Goal: Transaction & Acquisition: Purchase product/service

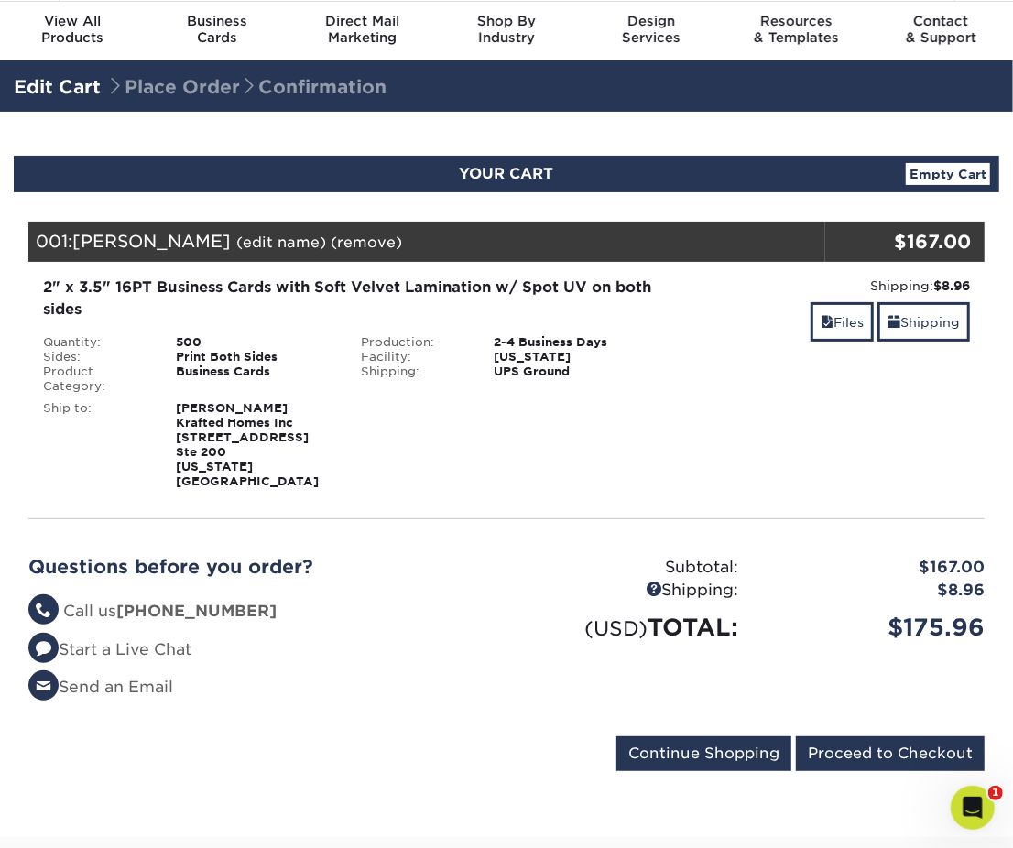
scroll to position [91, 0]
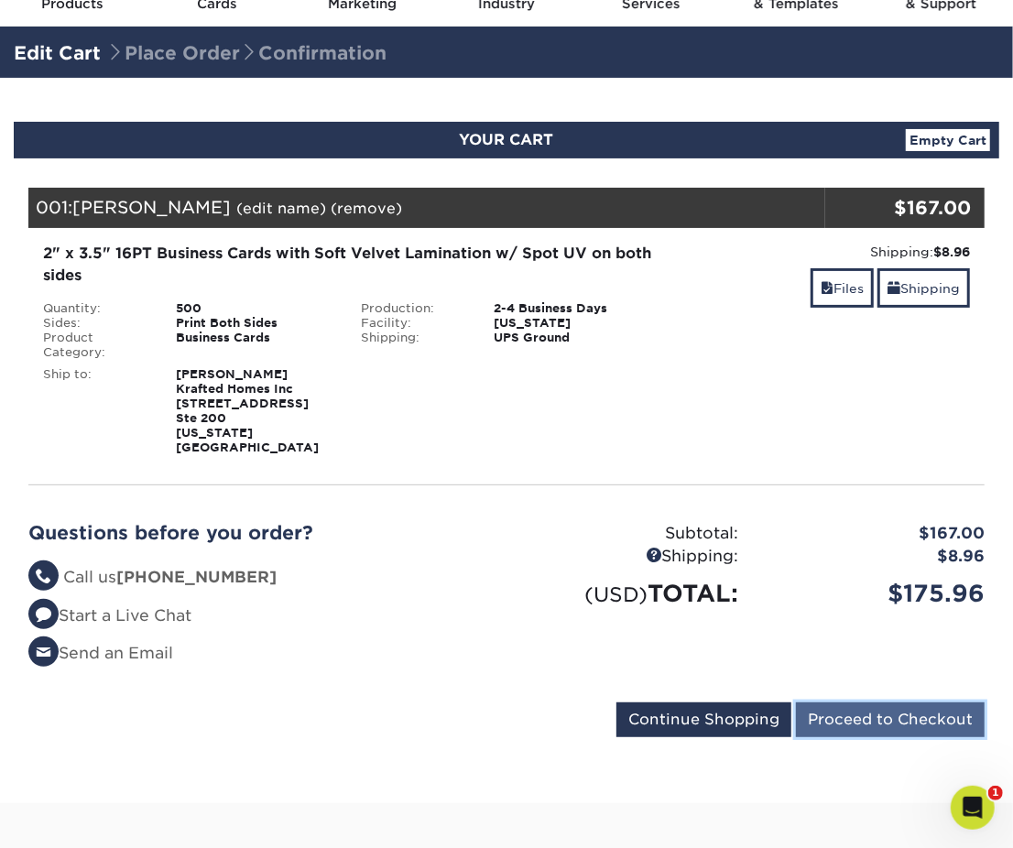
click at [873, 713] on input "Proceed to Checkout" at bounding box center [890, 720] width 189 height 35
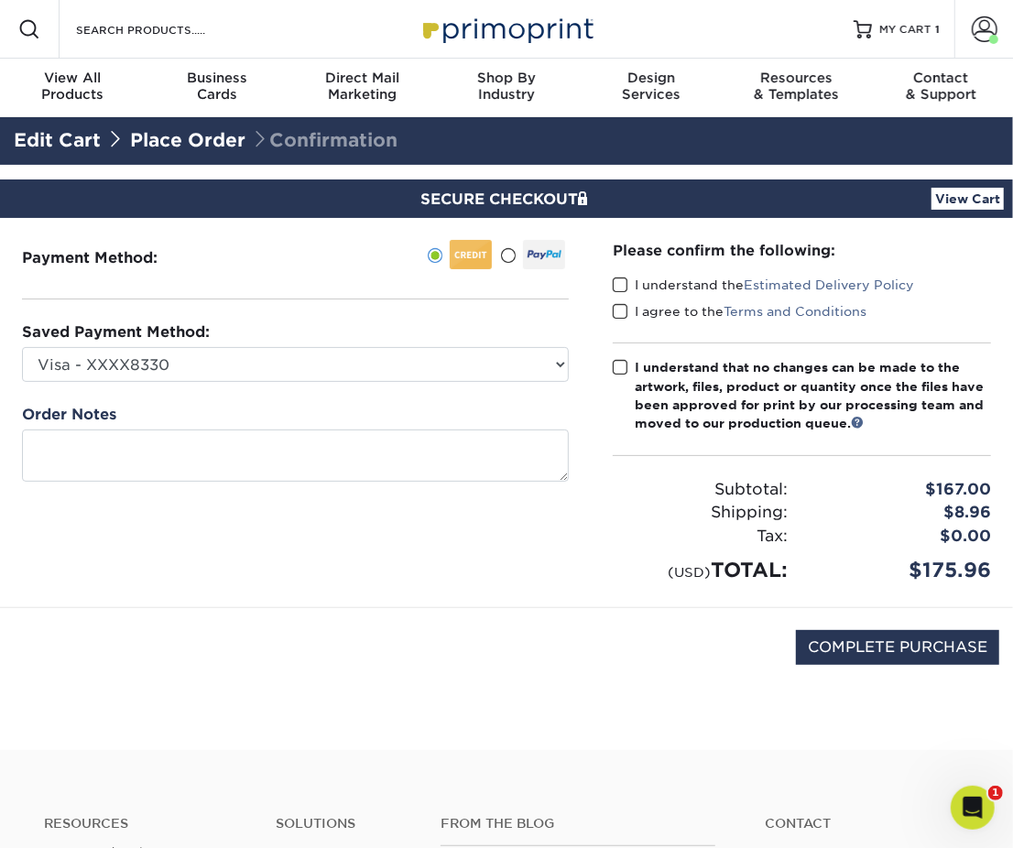
click at [627, 285] on span at bounding box center [621, 285] width 16 height 17
click at [0, 0] on input "I understand the Estimated Delivery Policy" at bounding box center [0, 0] width 0 height 0
click at [621, 311] on span at bounding box center [621, 311] width 16 height 17
click at [0, 0] on input "I agree to the Terms and Conditions" at bounding box center [0, 0] width 0 height 0
click at [871, 638] on input "COMPLETE PURCHASE" at bounding box center [897, 647] width 203 height 35
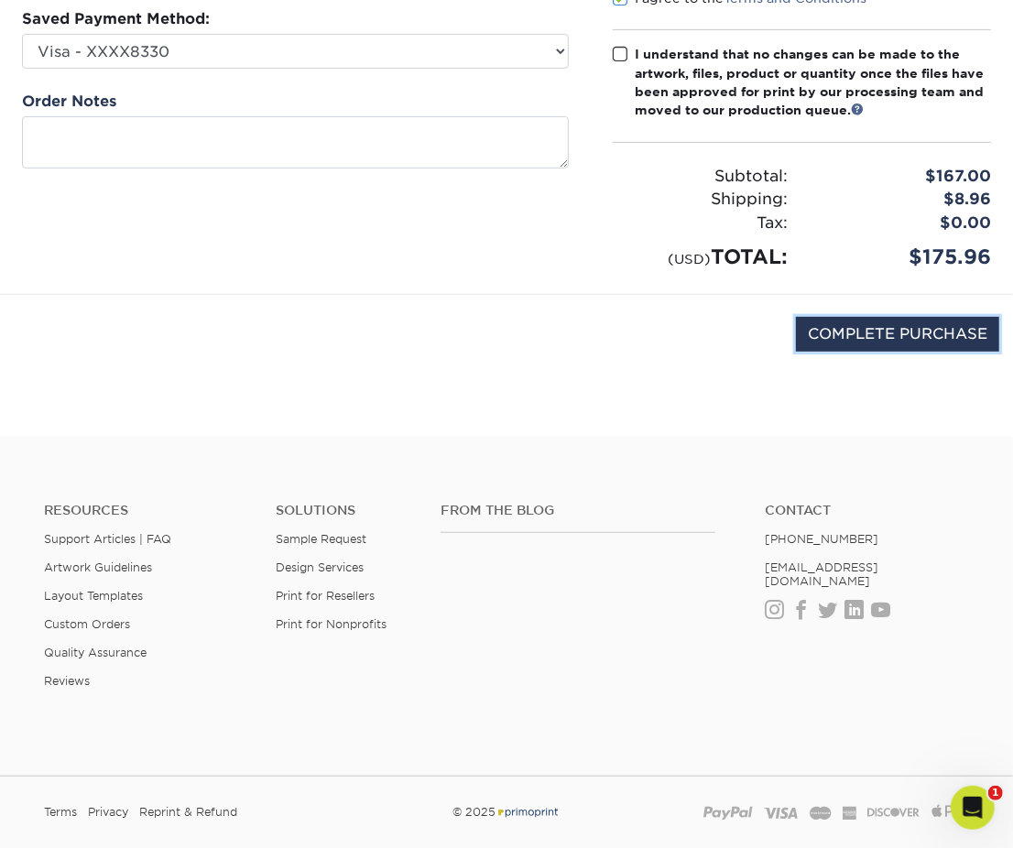
scroll to position [366, 0]
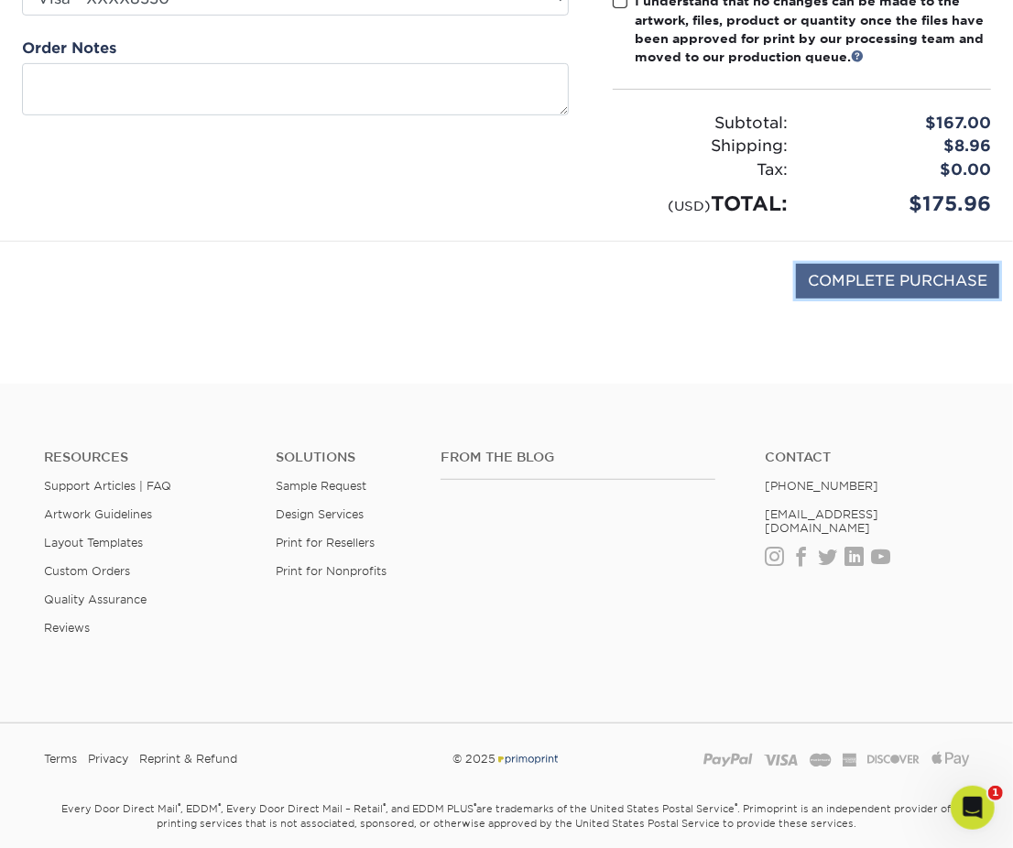
click at [909, 279] on input "COMPLETE PURCHASE" at bounding box center [897, 281] width 203 height 35
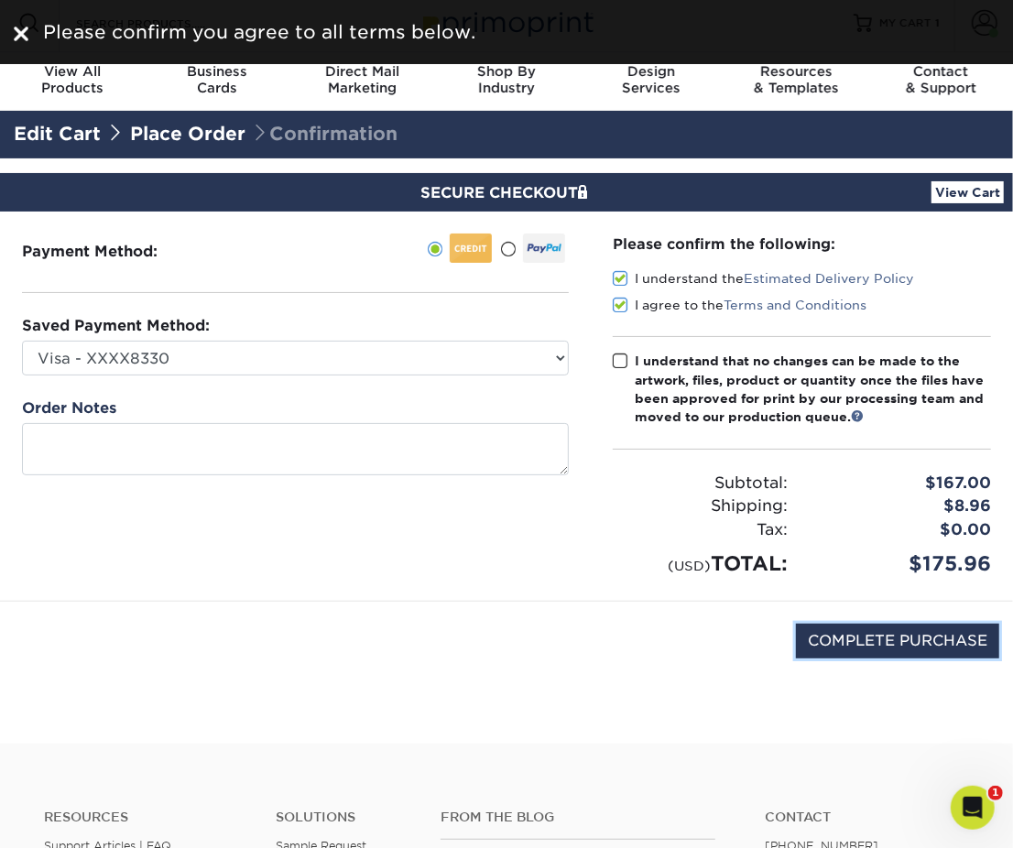
scroll to position [0, 0]
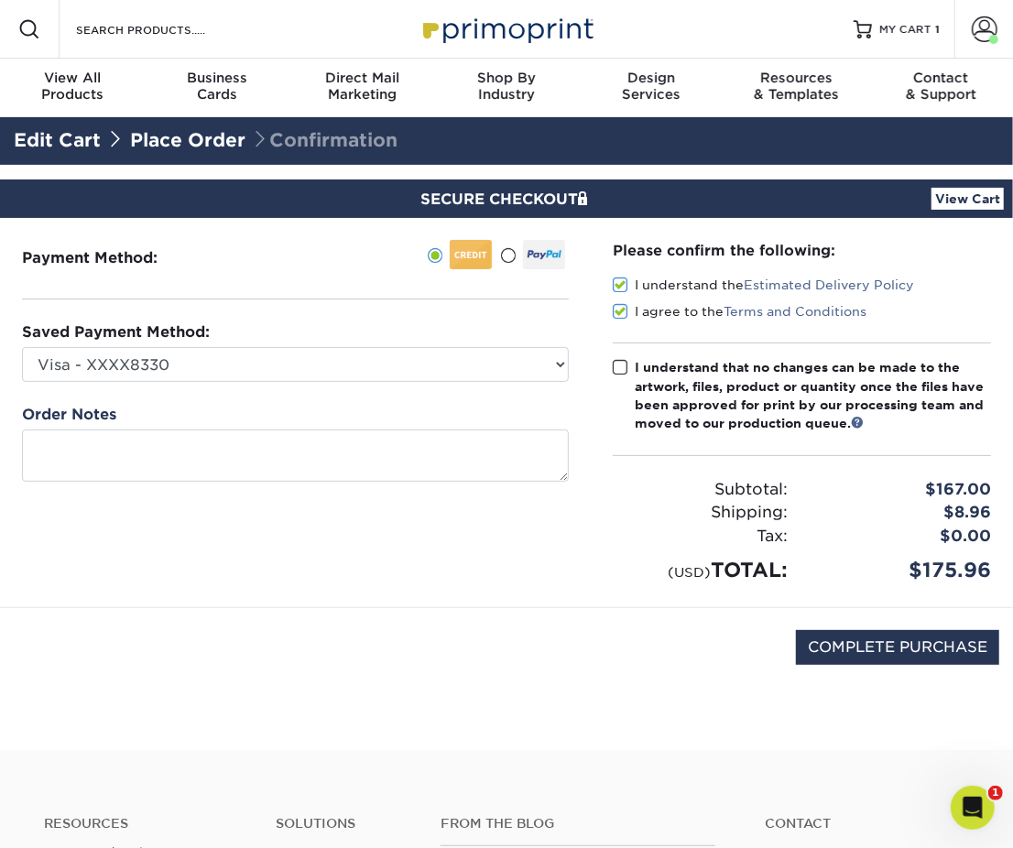
click at [624, 366] on span at bounding box center [621, 367] width 16 height 17
click at [0, 0] on input "I understand that no changes can be made to the artwork, files, product or quan…" at bounding box center [0, 0] width 0 height 0
click at [950, 642] on input "COMPLETE PURCHASE" at bounding box center [897, 647] width 203 height 35
type input "PROCESSING, PLEASE WAIT..."
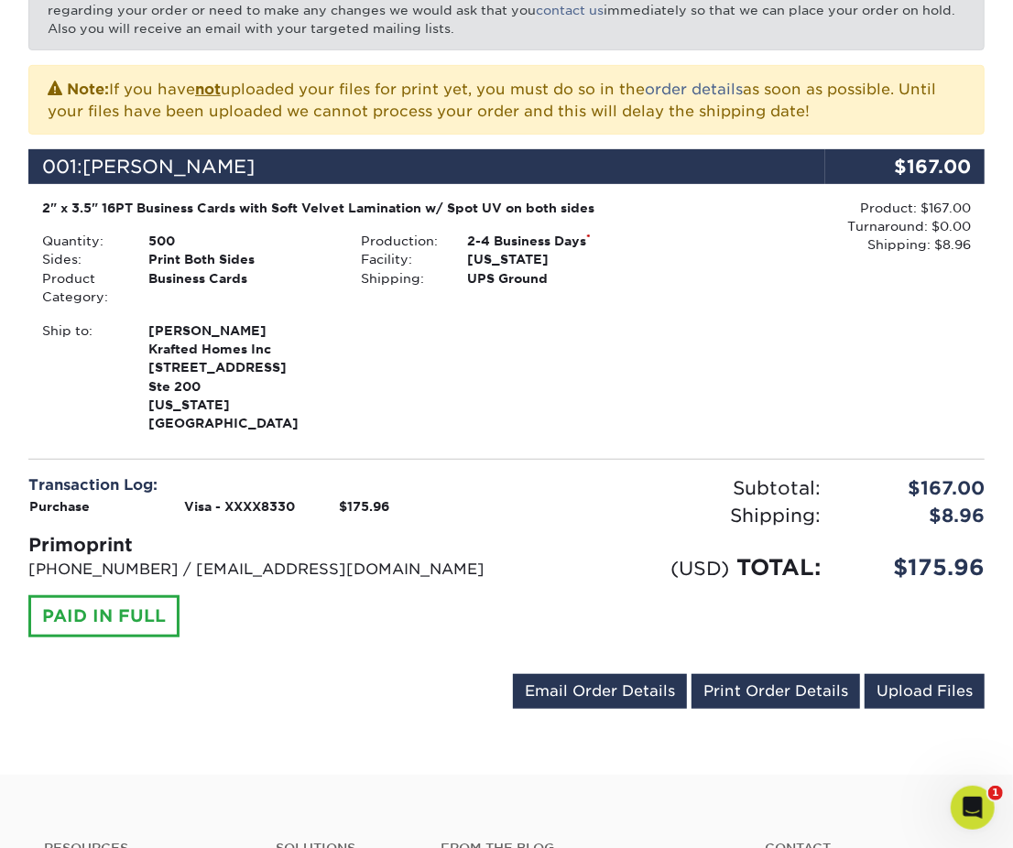
scroll to position [269, 0]
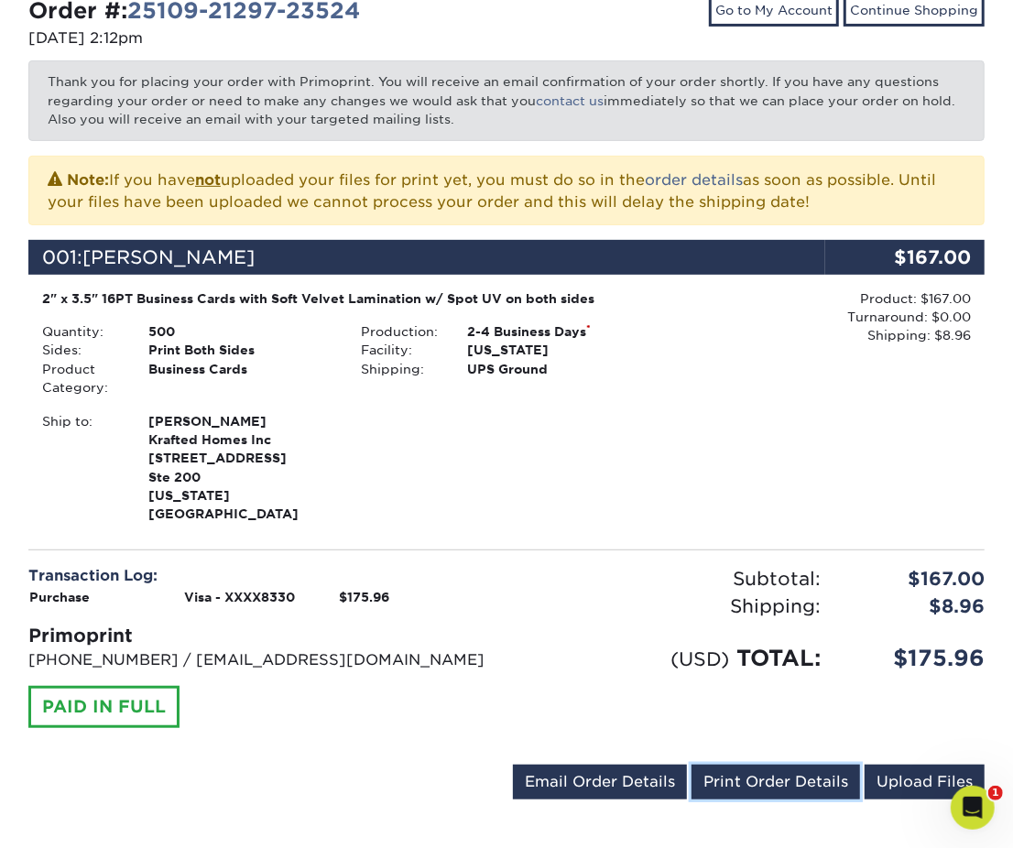
drag, startPoint x: 738, startPoint y: 783, endPoint x: 825, endPoint y: 342, distance: 450.0
click at [740, 783] on link "Print Order Details" at bounding box center [776, 782] width 169 height 35
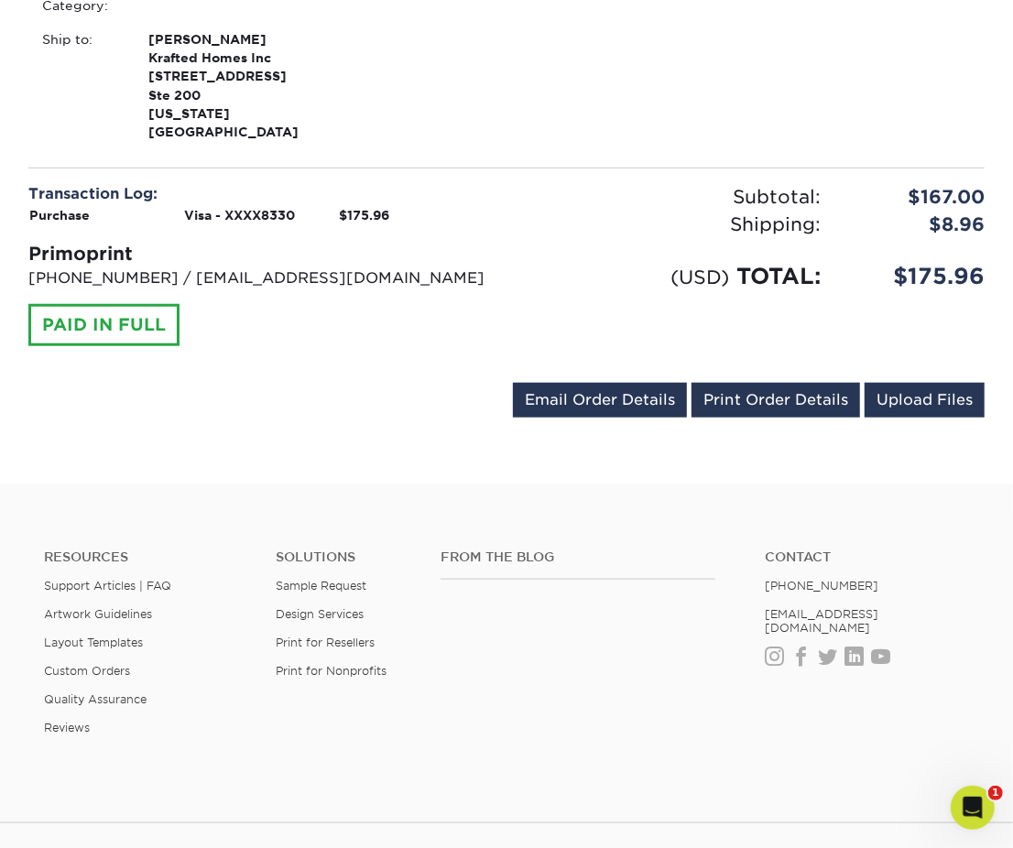
scroll to position [727, 0]
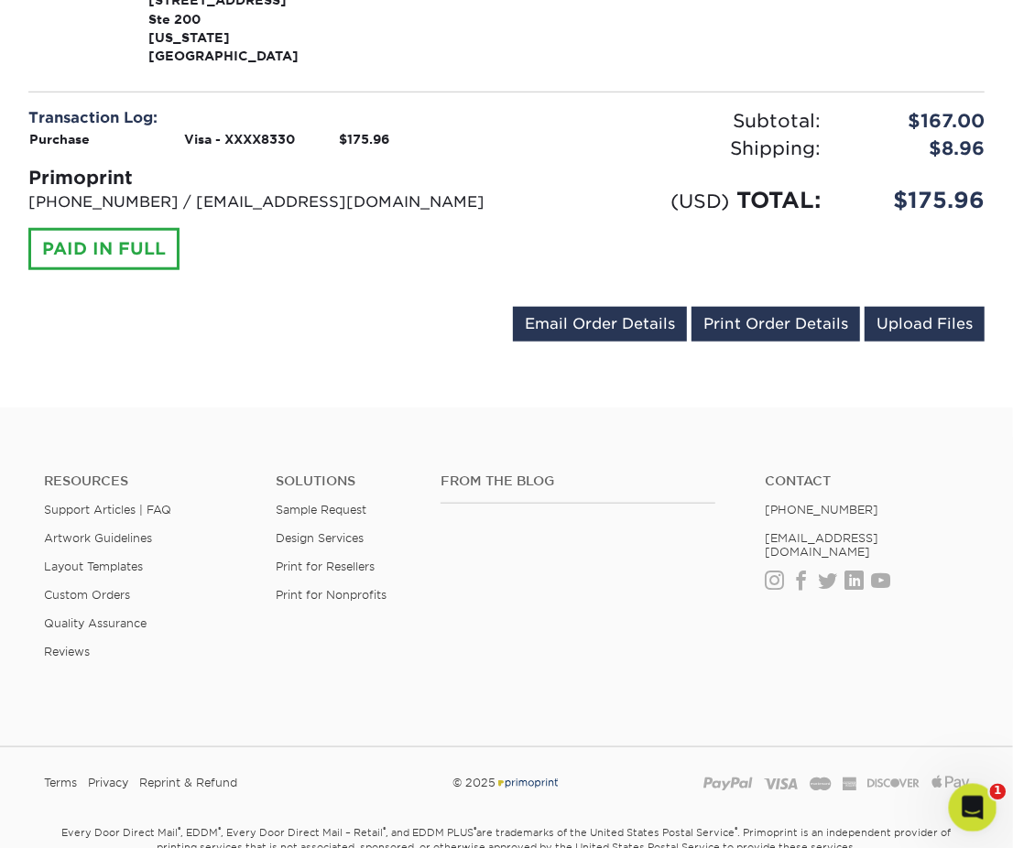
click at [974, 804] on icon "Open Intercom Messenger" at bounding box center [970, 806] width 30 height 30
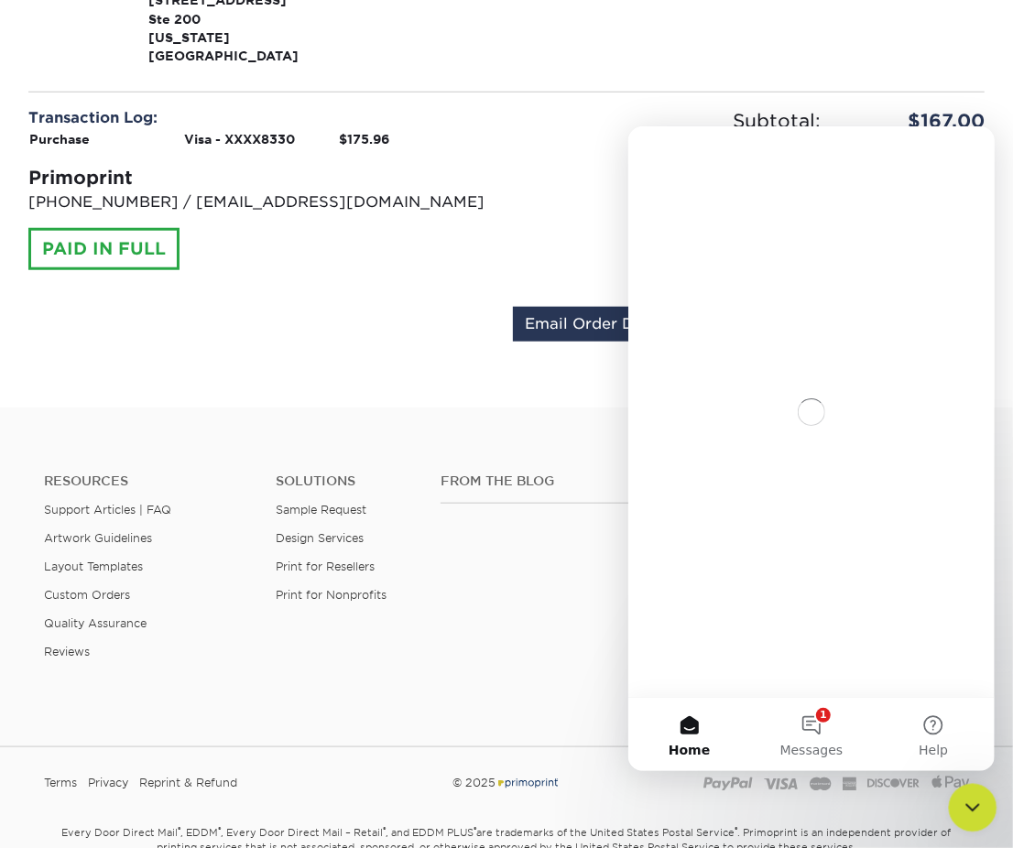
scroll to position [0, 0]
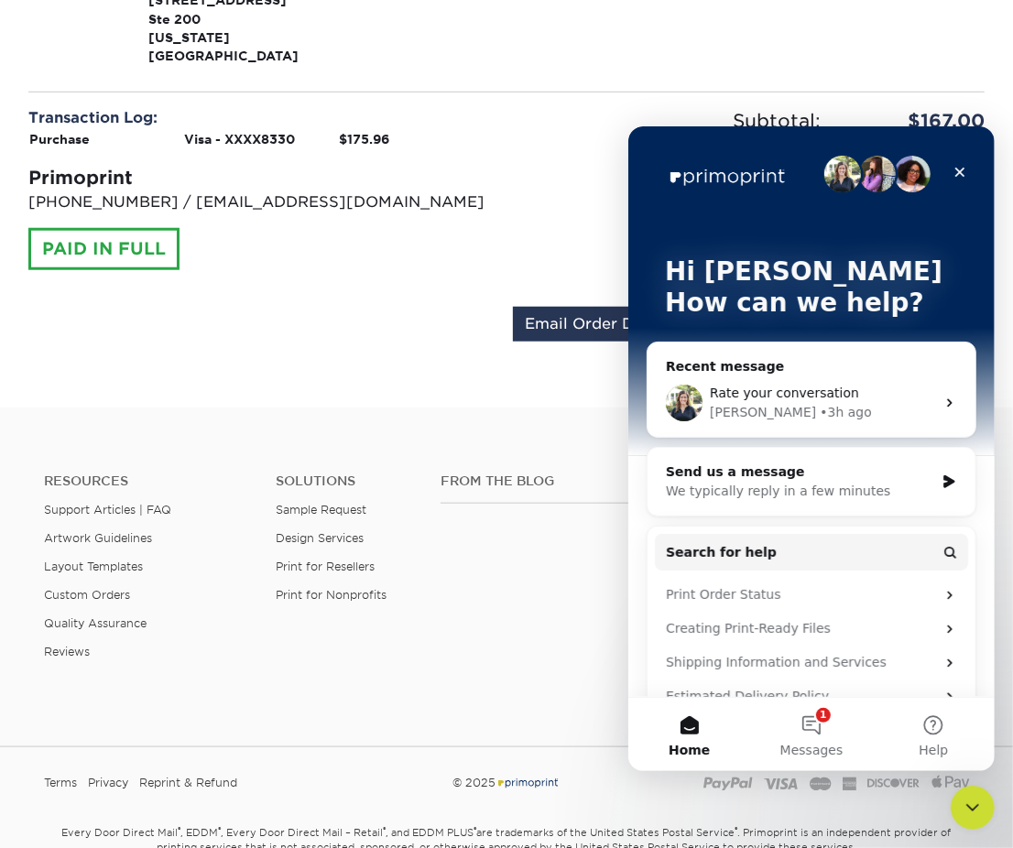
click at [733, 376] on div "Rate your conversation [PERSON_NAME] • 3h ago" at bounding box center [811, 402] width 328 height 68
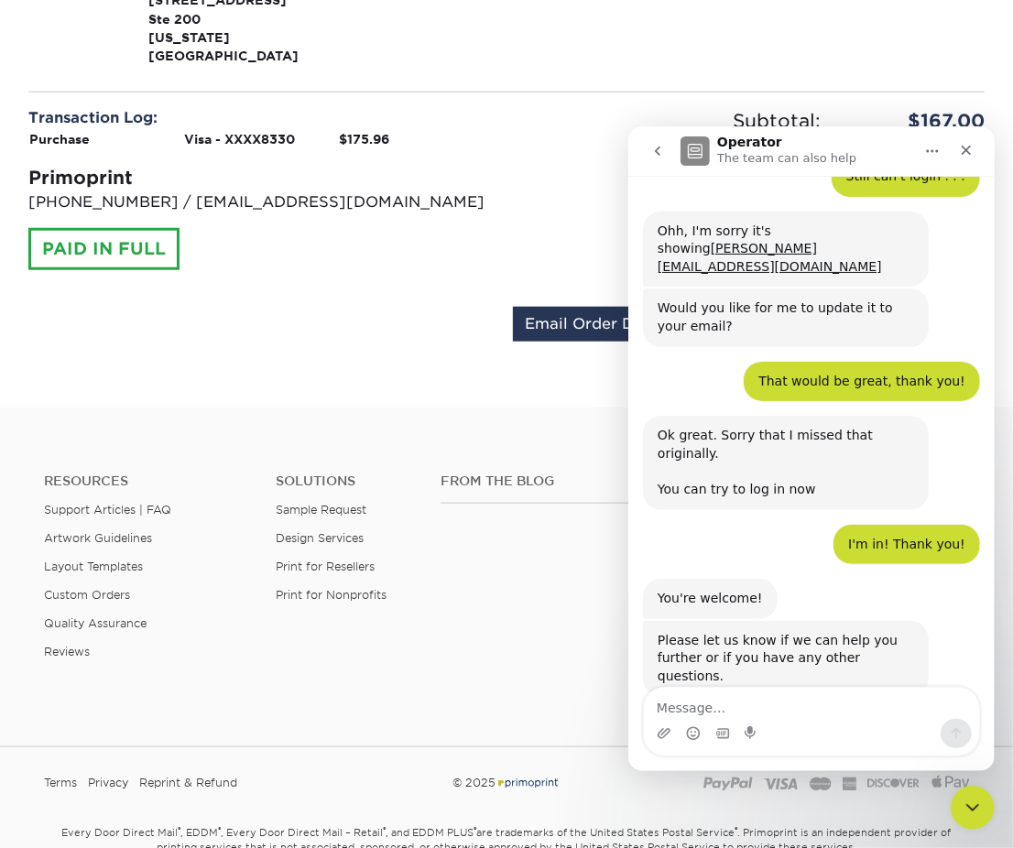
scroll to position [1769, 0]
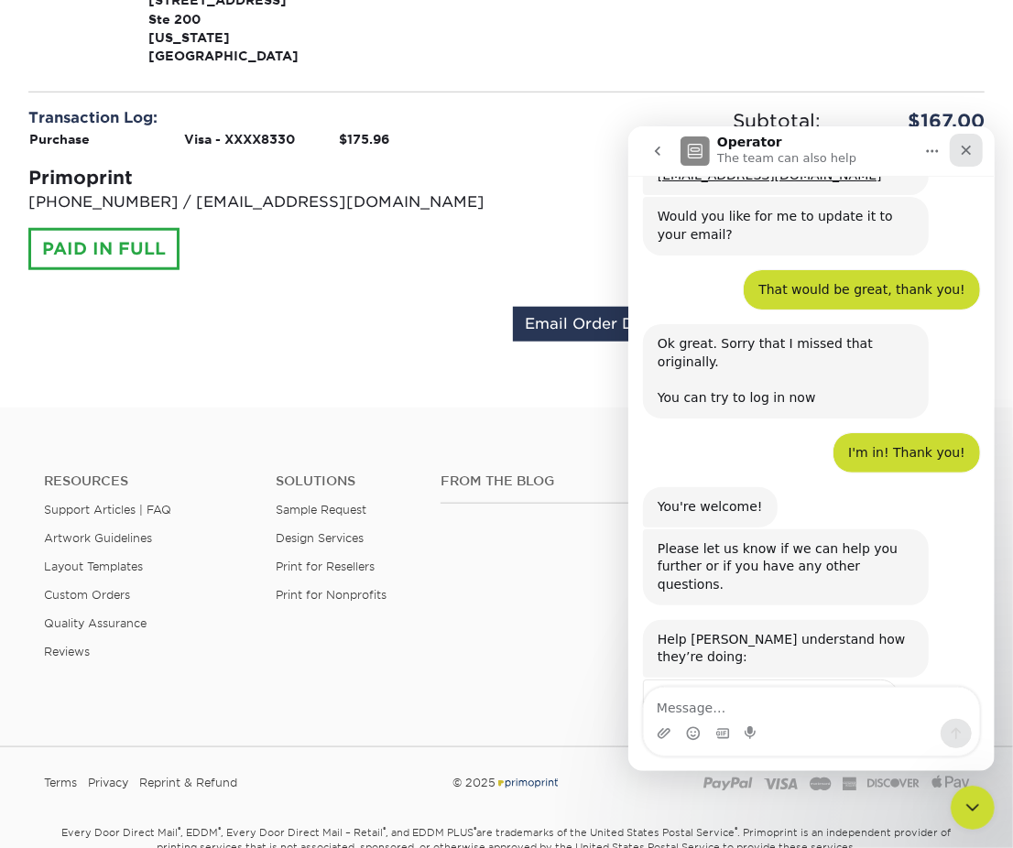
click at [965, 148] on icon "Close" at bounding box center [966, 150] width 10 height 10
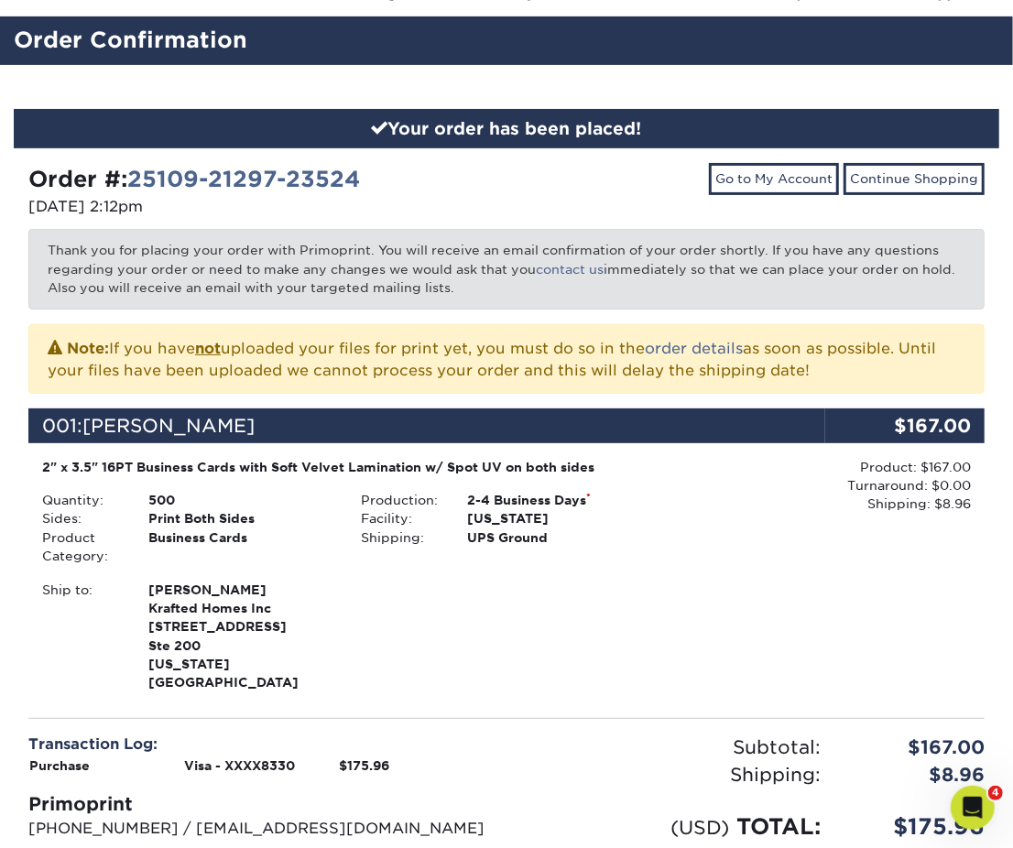
scroll to position [0, 0]
